Goal: Check status: Check status

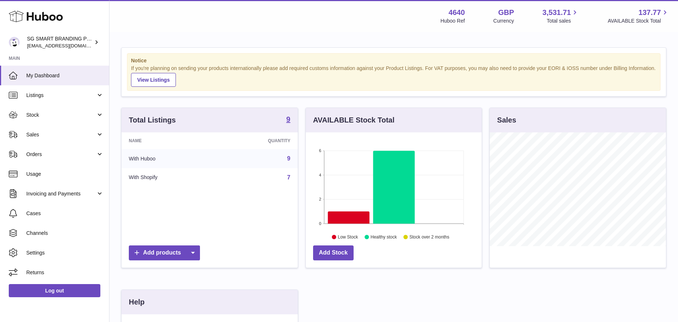
scroll to position [114, 176]
click at [64, 115] on span "Stock" at bounding box center [61, 115] width 70 height 7
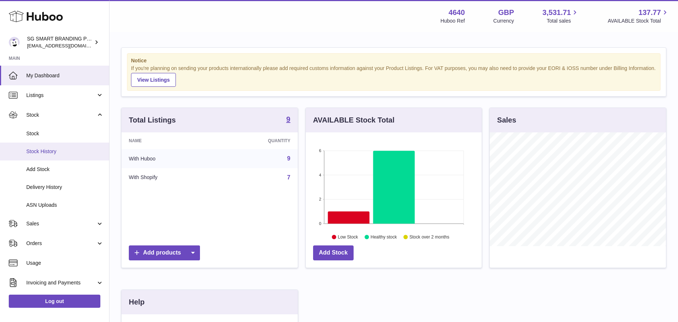
click at [62, 149] on span "Stock History" at bounding box center [64, 151] width 77 height 7
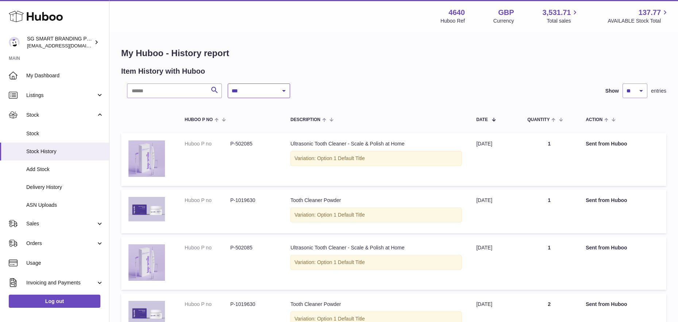
click at [261, 88] on select "**********" at bounding box center [259, 91] width 62 height 15
select select "*"
click at [228, 84] on select "**********" at bounding box center [259, 91] width 62 height 15
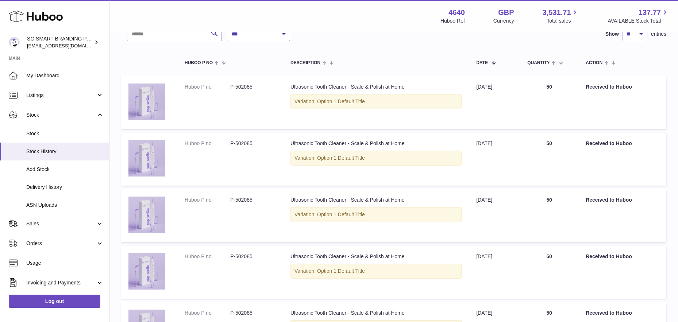
scroll to position [21, 0]
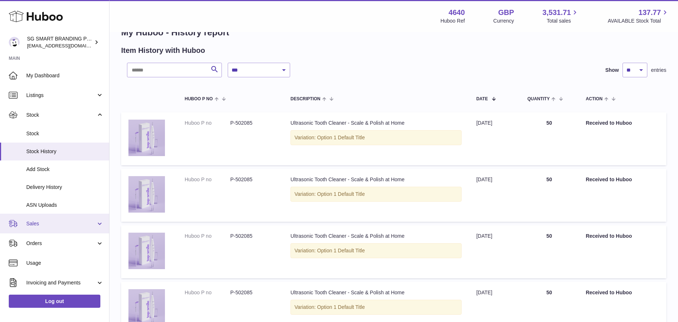
click at [54, 231] on link "Sales" at bounding box center [54, 224] width 109 height 20
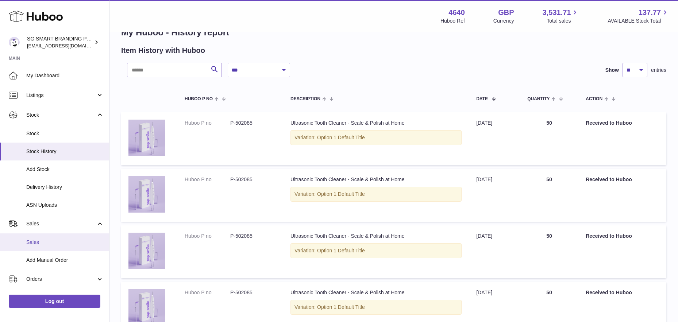
click at [43, 247] on link "Sales" at bounding box center [54, 243] width 109 height 18
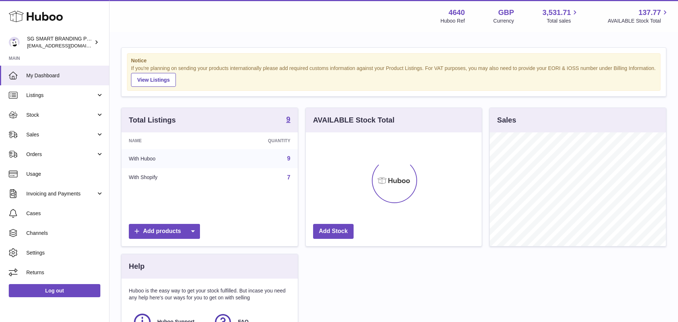
scroll to position [114, 176]
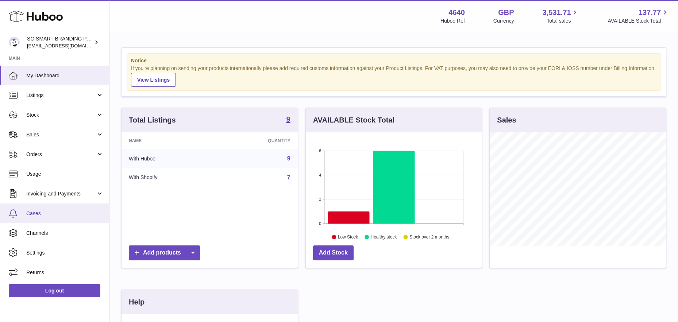
click at [51, 217] on link "Cases" at bounding box center [54, 214] width 109 height 20
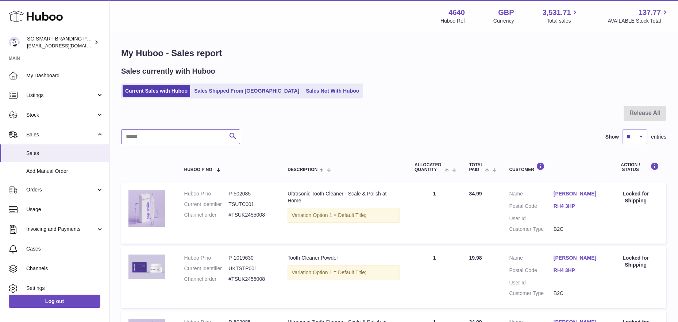
click at [181, 139] on input "text" at bounding box center [180, 137] width 119 height 15
paste input "**********"
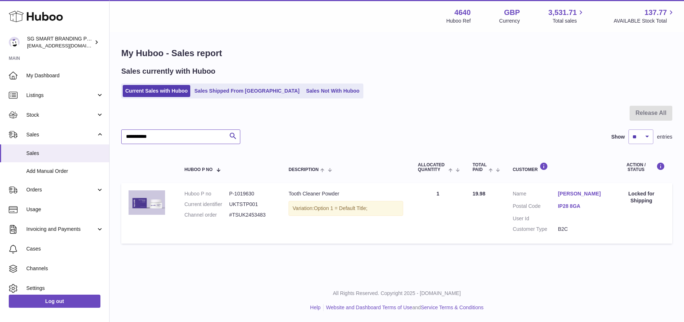
click at [170, 139] on input "**********" at bounding box center [180, 137] width 119 height 15
paste input "text"
drag, startPoint x: 254, startPoint y: 194, endPoint x: 184, endPoint y: 193, distance: 70.1
click at [184, 193] on dl "Huboo P no P-1019630 Current identifier UKTSTP001 Channel order #TSUK2453374" at bounding box center [228, 207] width 89 height 32
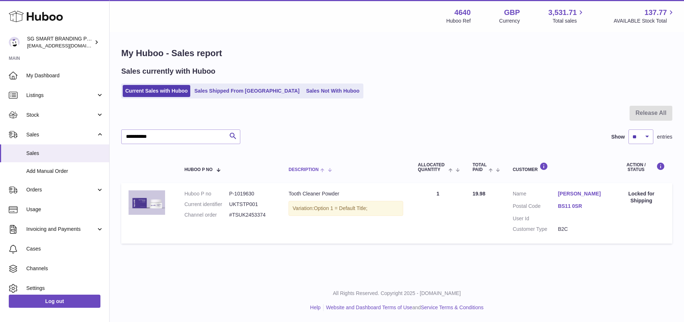
copy dl "Huboo P no P-1019630"
click at [152, 140] on input "**********" at bounding box center [180, 137] width 119 height 15
click at [151, 140] on input "**********" at bounding box center [180, 137] width 119 height 15
paste input "text"
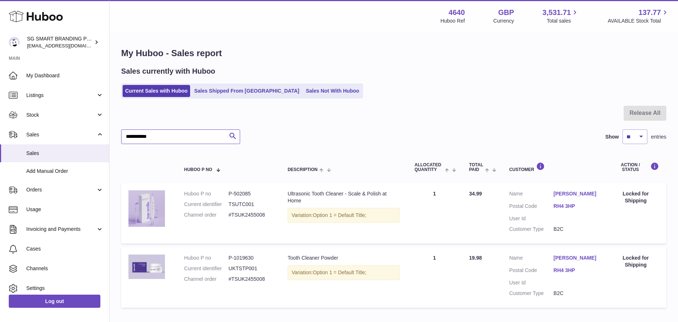
type input "**********"
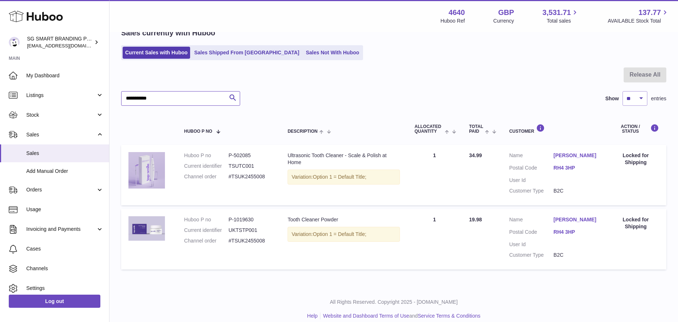
scroll to position [47, 0]
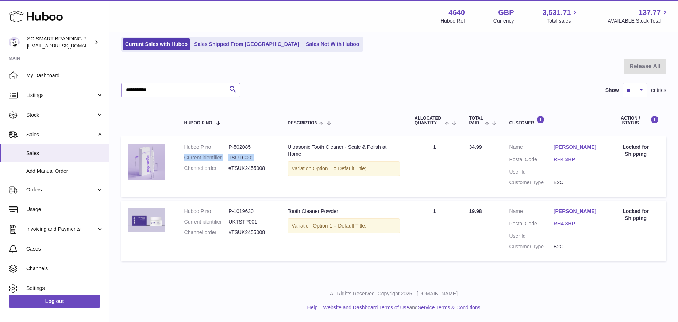
drag, startPoint x: 256, startPoint y: 157, endPoint x: 179, endPoint y: 158, distance: 77.0
click at [179, 158] on td "Huboo P no P-502085 Current identifier TSUTC001 Channel order #TSUK2455008" at bounding box center [229, 167] width 104 height 61
click at [243, 155] on dd "TSUTC001" at bounding box center [251, 157] width 45 height 7
drag, startPoint x: 213, startPoint y: 146, endPoint x: 172, endPoint y: 146, distance: 40.9
click at [172, 146] on tr "Huboo P no P-502085 Current identifier TSUTC001 Channel order #TSUK2455008 Desc…" at bounding box center [393, 167] width 545 height 61
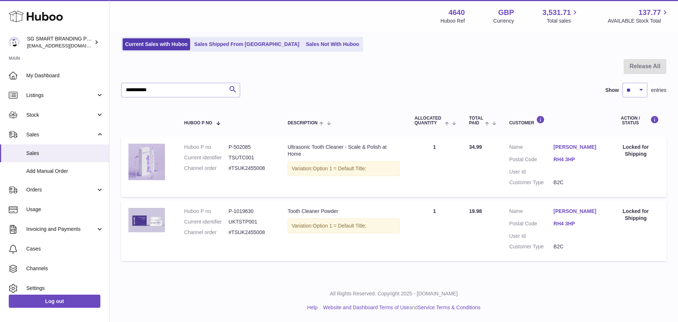
copy tr "Huboo P no"
click at [239, 149] on dd "P-502085" at bounding box center [251, 147] width 45 height 7
click at [240, 149] on dd "P-502085" at bounding box center [251, 147] width 45 height 7
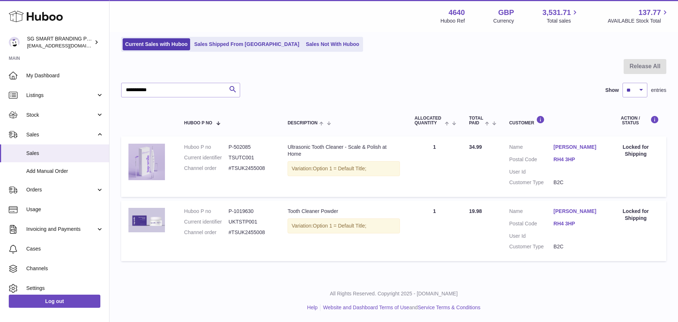
click at [240, 149] on dd "P-502085" at bounding box center [251, 147] width 45 height 7
drag, startPoint x: 229, startPoint y: 146, endPoint x: 264, endPoint y: 146, distance: 34.7
click at [264, 146] on dd "P-502085" at bounding box center [251, 147] width 45 height 7
copy dd "P-502085"
drag, startPoint x: 253, startPoint y: 212, endPoint x: 228, endPoint y: 212, distance: 24.8
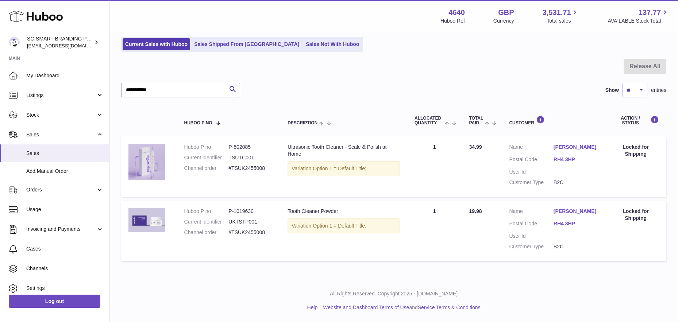
click at [228, 212] on dl "Huboo P no P-1019630 Current identifier UKTSTP001 Channel order #TSUK2455008" at bounding box center [228, 224] width 89 height 32
copy dl "P-1019630"
click at [54, 114] on span "Stock" at bounding box center [61, 115] width 70 height 7
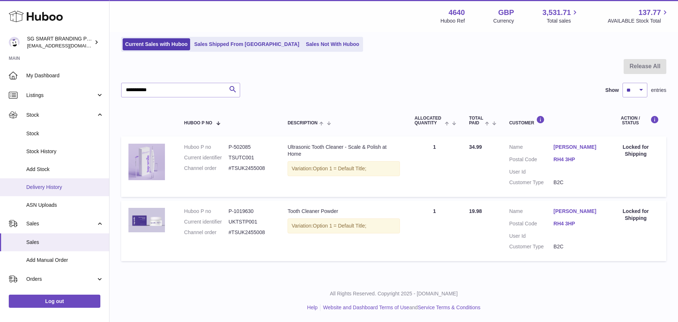
click at [46, 188] on span "Delivery History" at bounding box center [64, 187] width 77 height 7
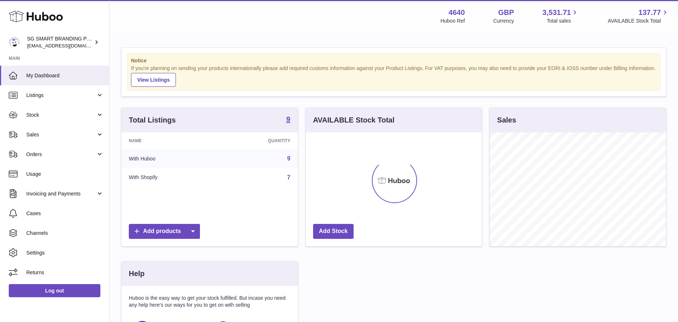
scroll to position [114, 176]
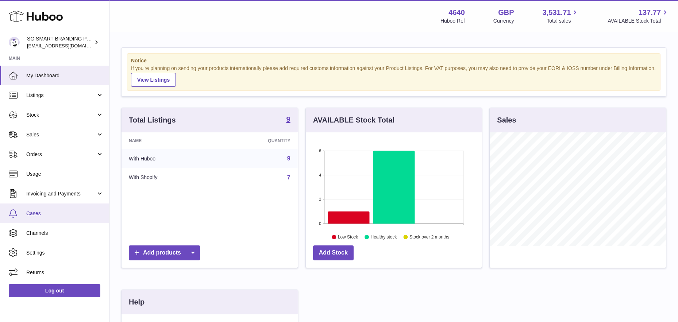
click at [49, 209] on link "Cases" at bounding box center [54, 214] width 109 height 20
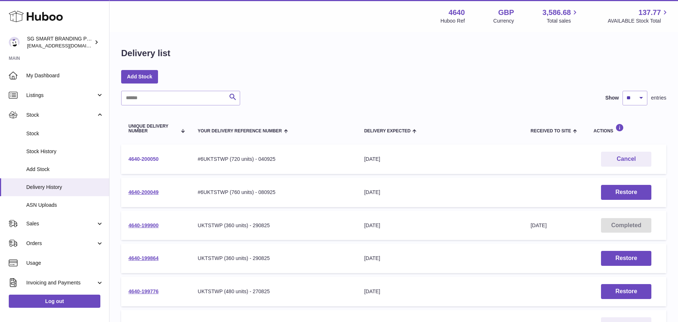
click at [135, 158] on link "4640-200050" at bounding box center [143, 159] width 30 height 6
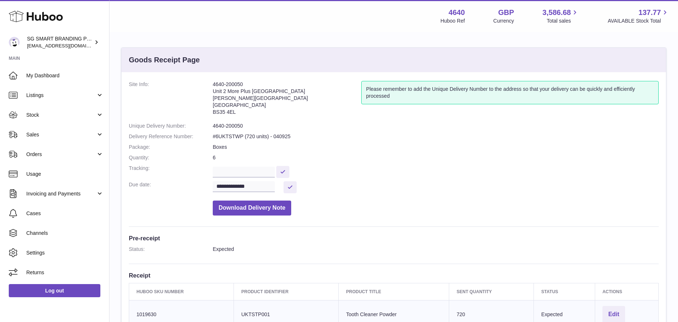
click at [217, 112] on address "4640-200050 Unit 2 More Plus Central Park Hudson Ave Severn Beach BS35 4EL" at bounding box center [287, 100] width 149 height 38
copy dd "BS35 4EL"
click at [47, 118] on span "Stock" at bounding box center [61, 115] width 70 height 7
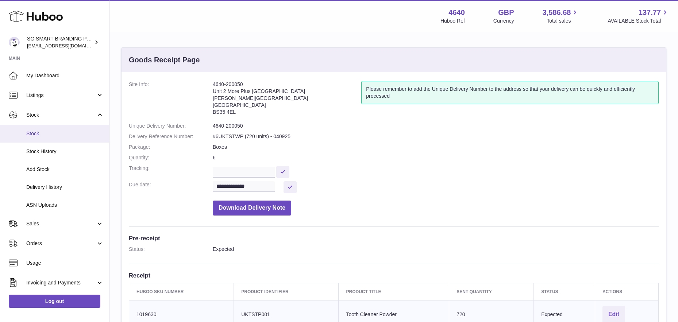
click at [42, 132] on span "Stock" at bounding box center [64, 133] width 77 height 7
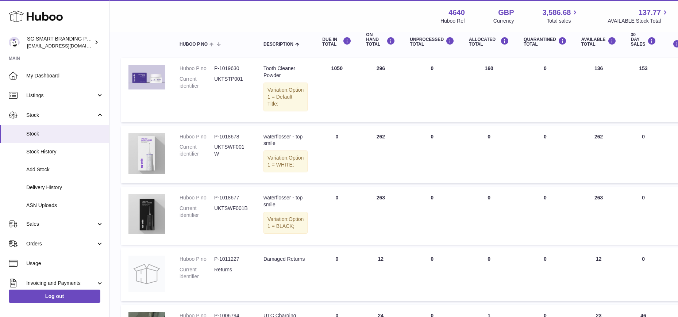
scroll to position [120, 0]
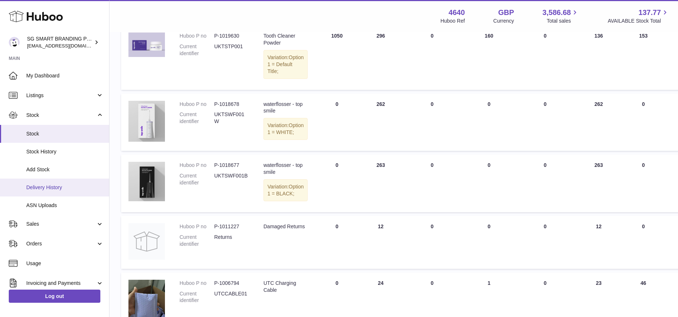
click at [40, 186] on span "Delivery History" at bounding box center [64, 187] width 77 height 7
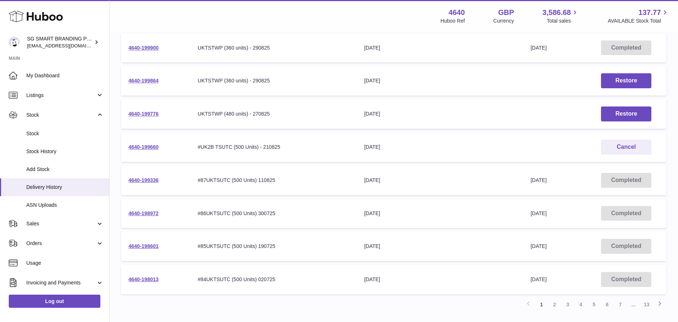
scroll to position [200, 0]
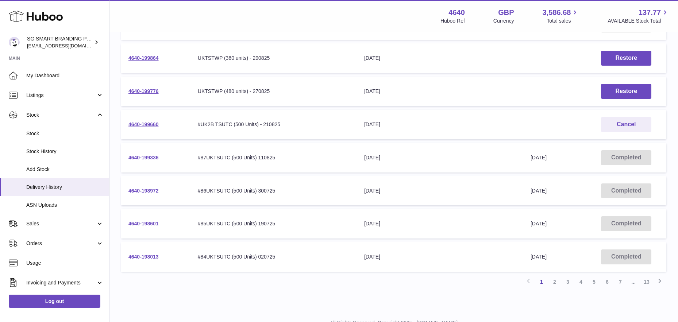
click at [134, 191] on link "4640-198972" at bounding box center [143, 191] width 30 height 6
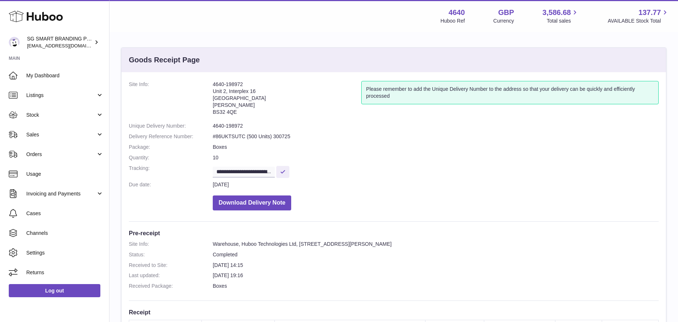
click at [228, 83] on address "4640-198972 [STREET_ADDRESS][PERSON_NAME]" at bounding box center [287, 100] width 149 height 38
copy address "4640-198972"
click at [258, 124] on dd "4640-198972" at bounding box center [436, 126] width 446 height 7
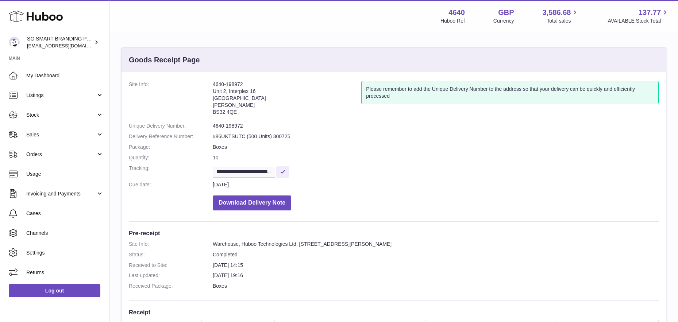
drag, startPoint x: 242, startPoint y: 83, endPoint x: 212, endPoint y: 84, distance: 29.2
click at [213, 84] on address "4640-198972 [STREET_ADDRESS][PERSON_NAME]" at bounding box center [287, 100] width 149 height 38
copy dl "4640-198972"
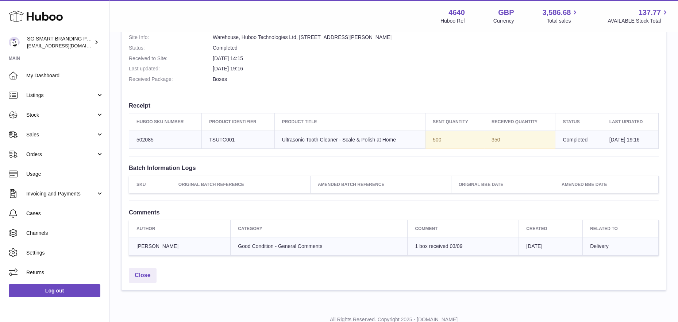
scroll to position [223, 0]
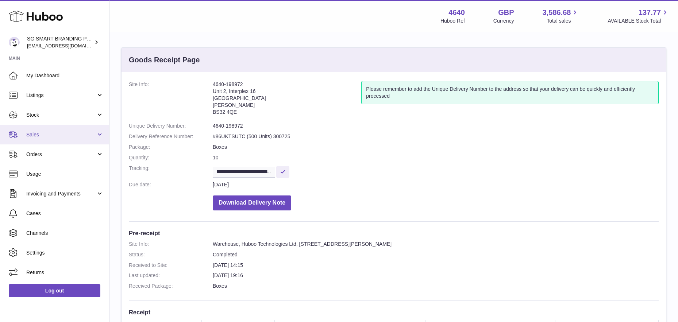
click at [54, 135] on span "Sales" at bounding box center [61, 134] width 70 height 7
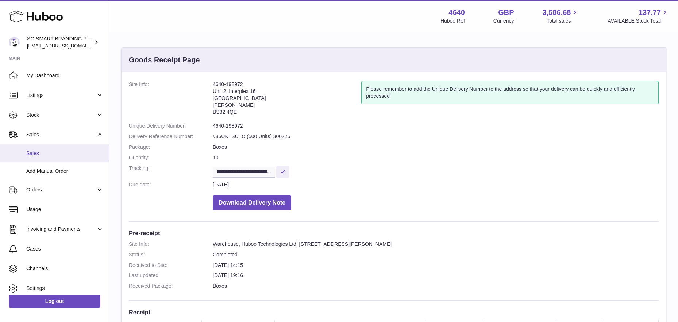
click at [48, 157] on link "Sales" at bounding box center [54, 154] width 109 height 18
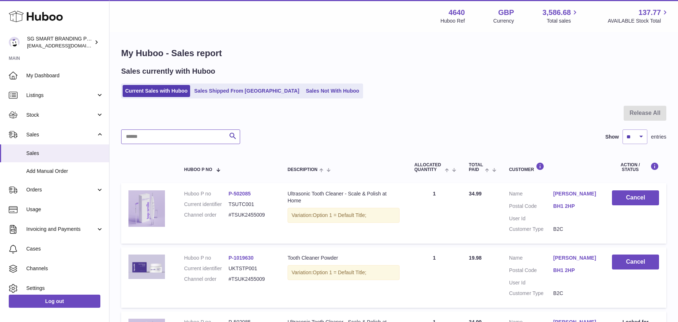
click at [146, 137] on input "text" at bounding box center [180, 137] width 119 height 15
paste input "**********"
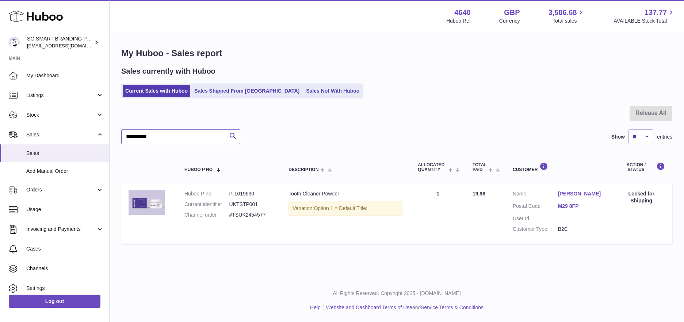
type input "**********"
